Goal: Navigation & Orientation: Find specific page/section

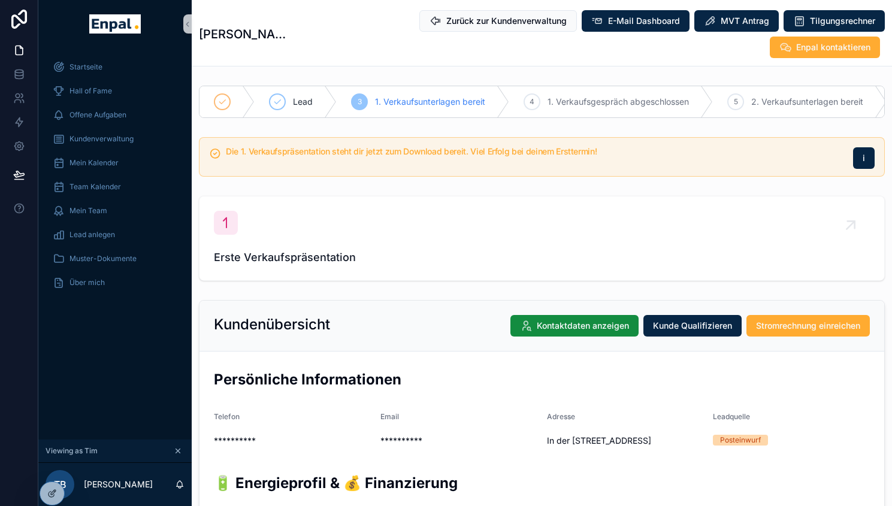
type input "*****"
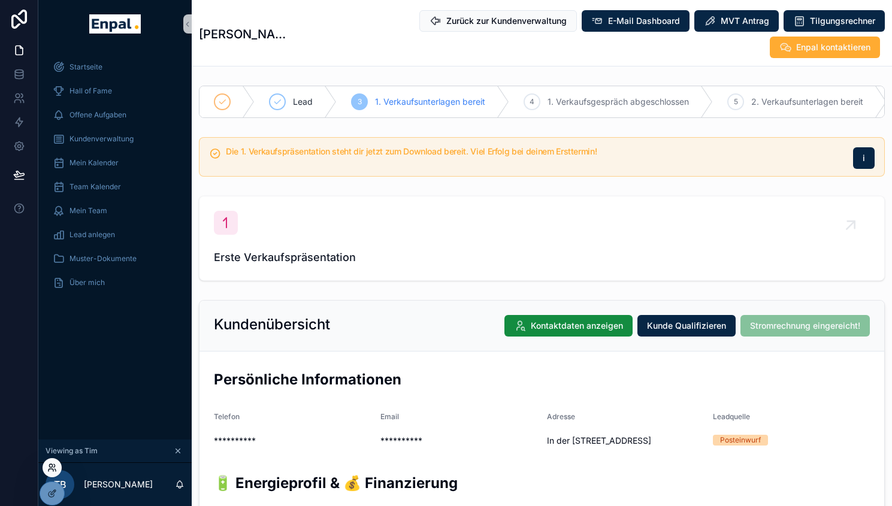
click at [53, 471] on icon at bounding box center [51, 470] width 5 height 2
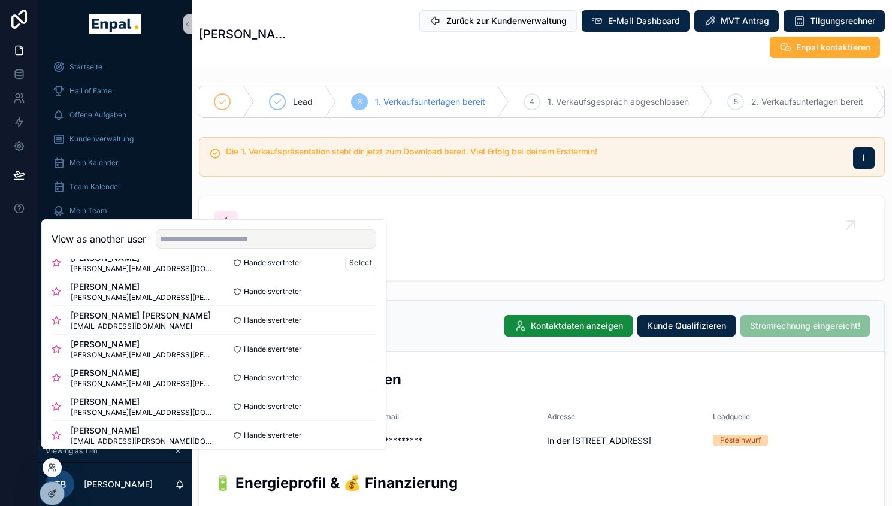
scroll to position [71, 0]
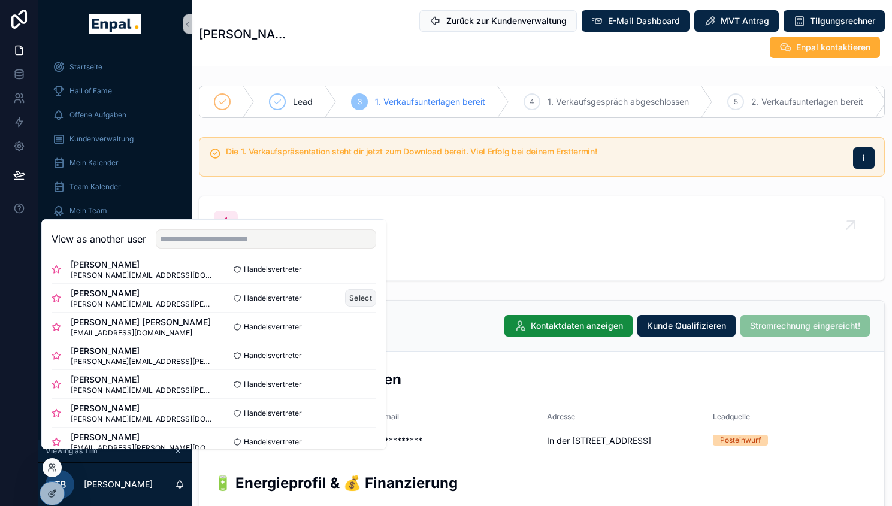
click at [345, 307] on button "Select" at bounding box center [360, 297] width 31 height 17
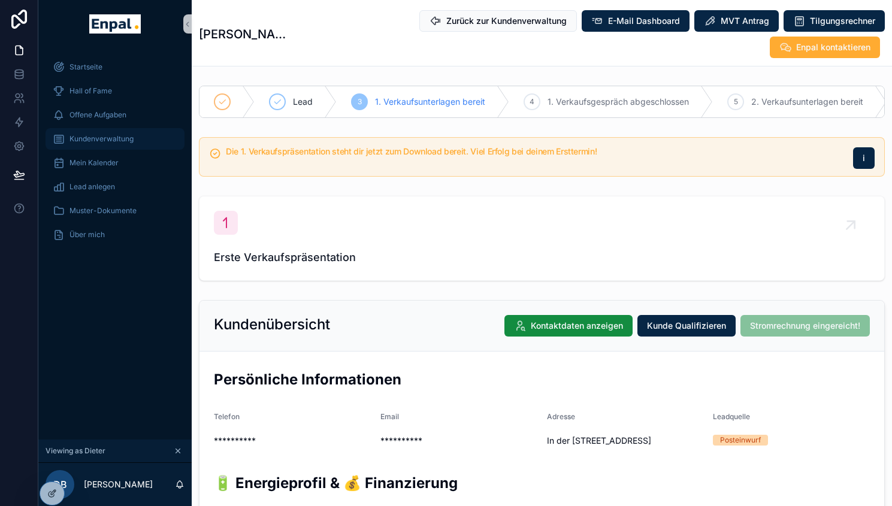
click at [103, 149] on link "Kundenverwaltung" at bounding box center [115, 139] width 139 height 22
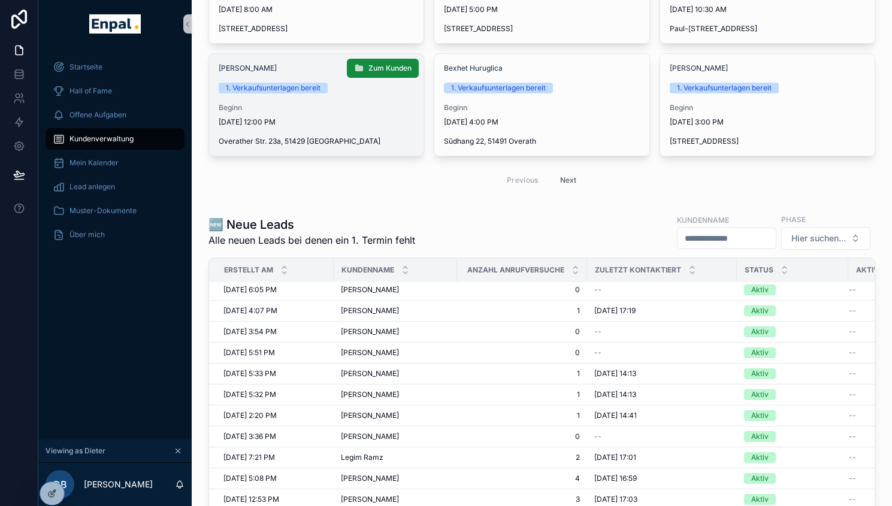
scroll to position [74, 0]
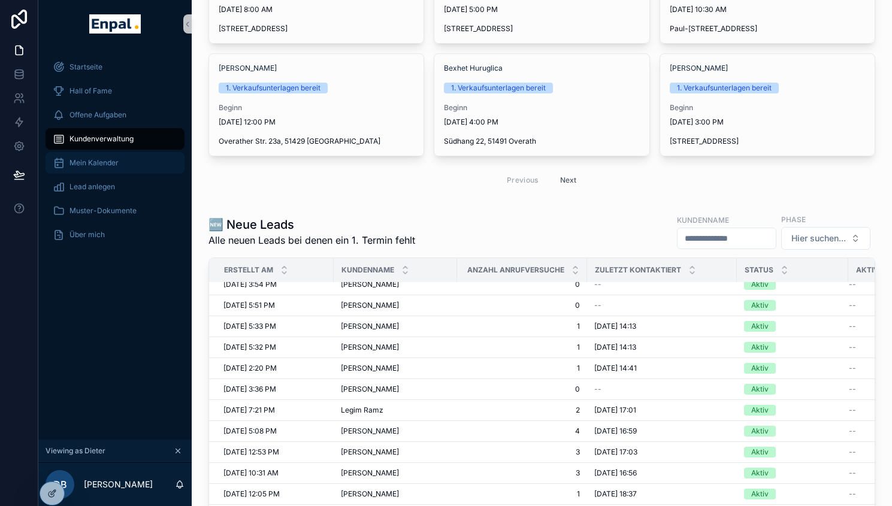
click at [92, 162] on span "Mein Kalender" at bounding box center [93, 163] width 49 height 10
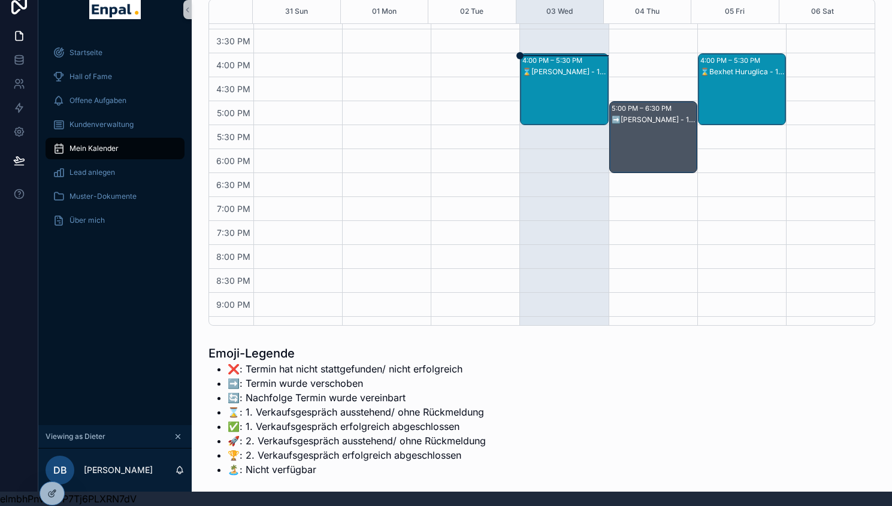
scroll to position [197, 0]
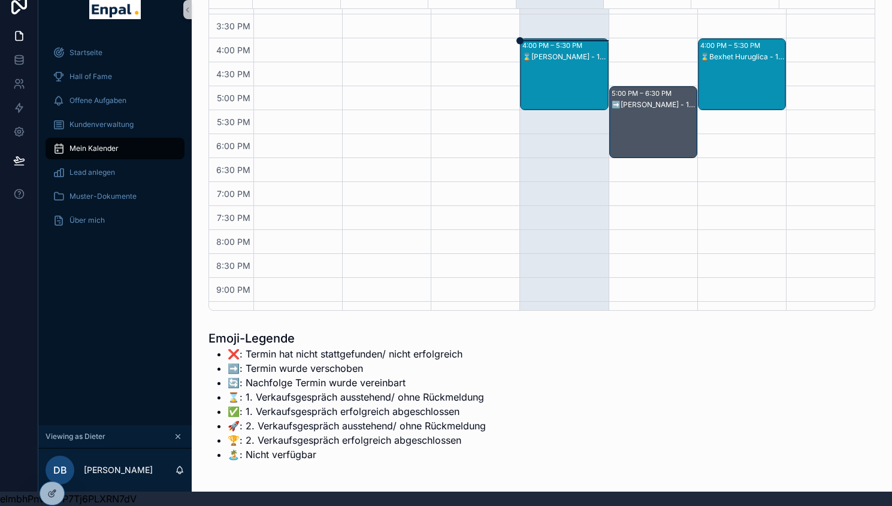
click at [556, 74] on div "⌛Dirk Haseloer - 1. VG" at bounding box center [564, 86] width 84 height 69
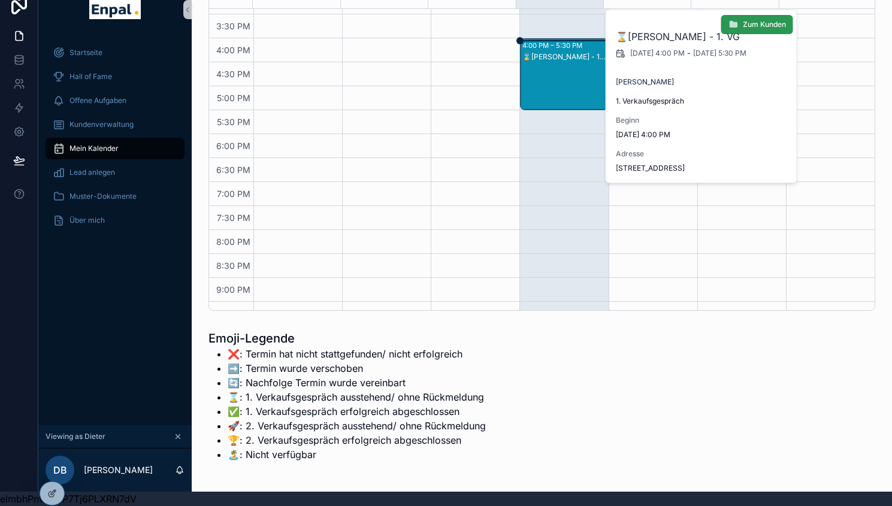
click at [773, 25] on span "Zum Kunden" at bounding box center [764, 25] width 43 height 10
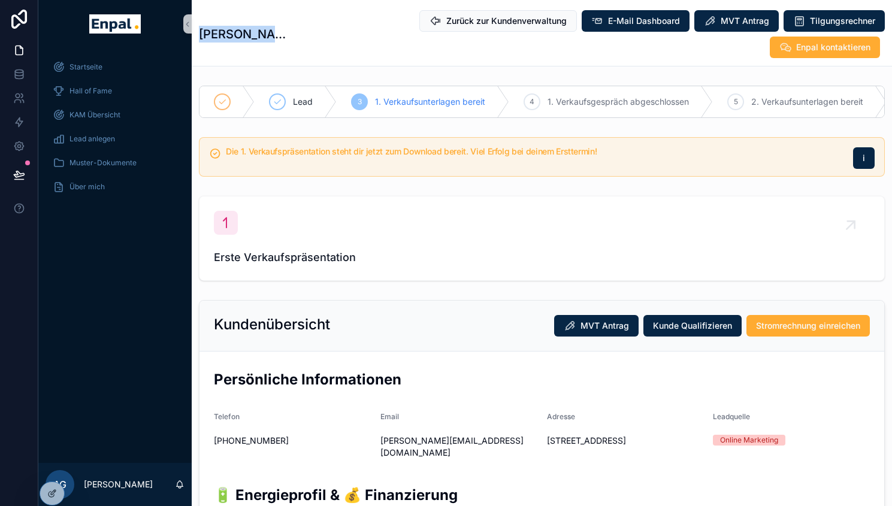
drag, startPoint x: 202, startPoint y: 22, endPoint x: 285, endPoint y: 23, distance: 82.7
click at [285, 23] on div "Dirk Haseloer Zurück zur Kundenverwaltung E-Mail Dashboard MVT Antrag Tilgungsr…" at bounding box center [542, 34] width 686 height 49
copy h1 "Dirk Haseloer"
click at [62, 320] on div "Startseite Hall of Fame KAM Übersicht Lead anlegen Muster-Dokumente Über mich" at bounding box center [114, 255] width 153 height 415
